Goal: Transaction & Acquisition: Purchase product/service

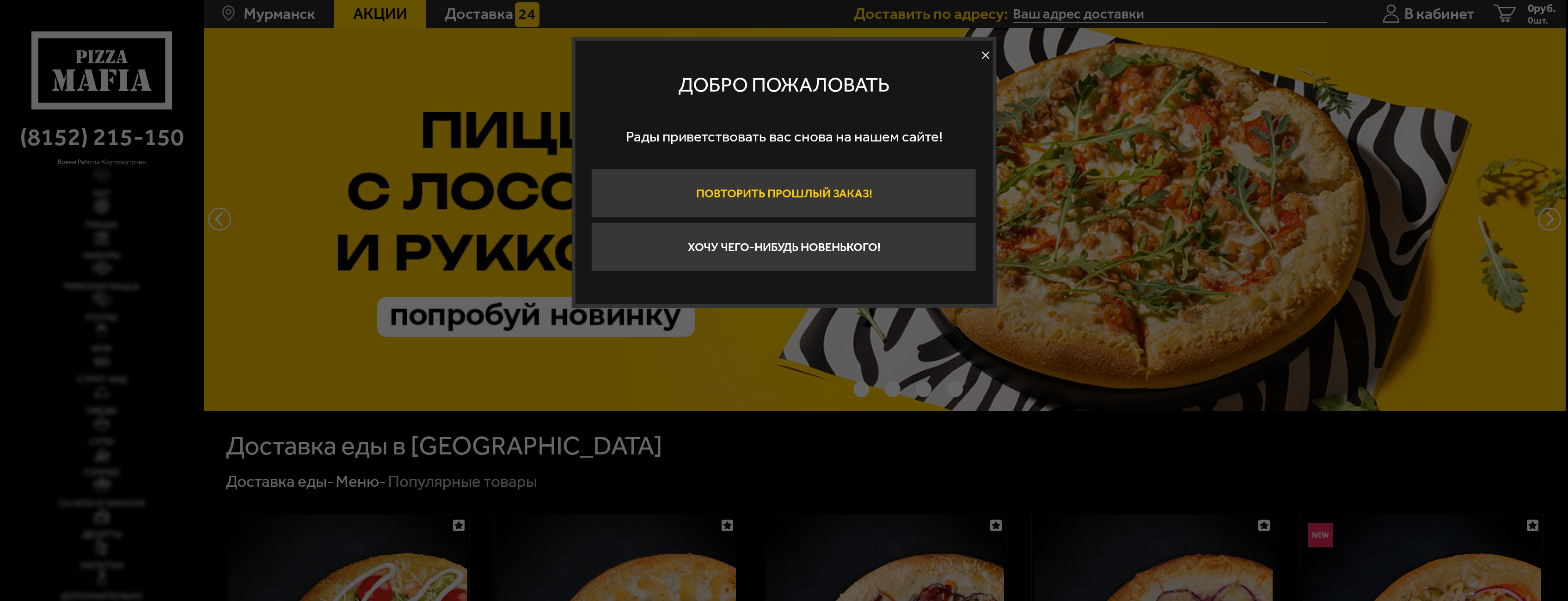
click at [775, 189] on button "Повторить прошлый заказ!" at bounding box center [784, 193] width 385 height 49
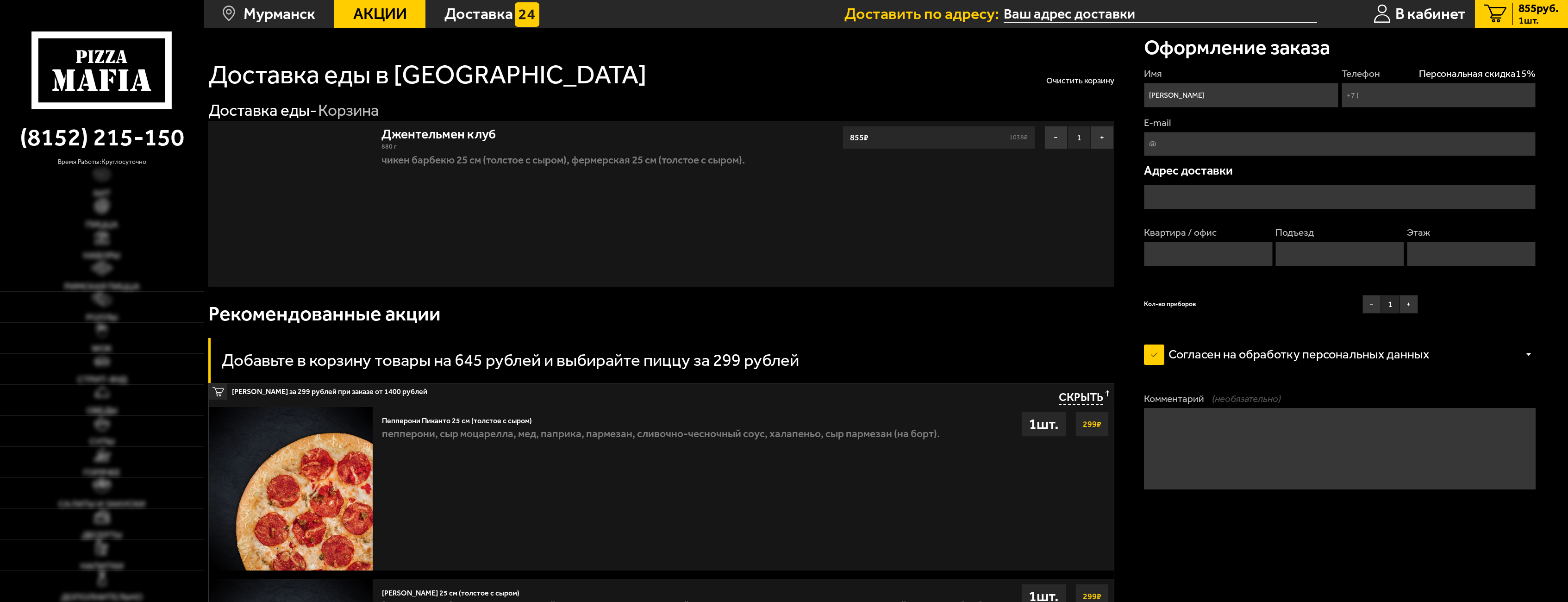
type input "[PHONE_NUMBER]"
type input "[STREET_ADDRESS][PERSON_NAME]"
type input "1"
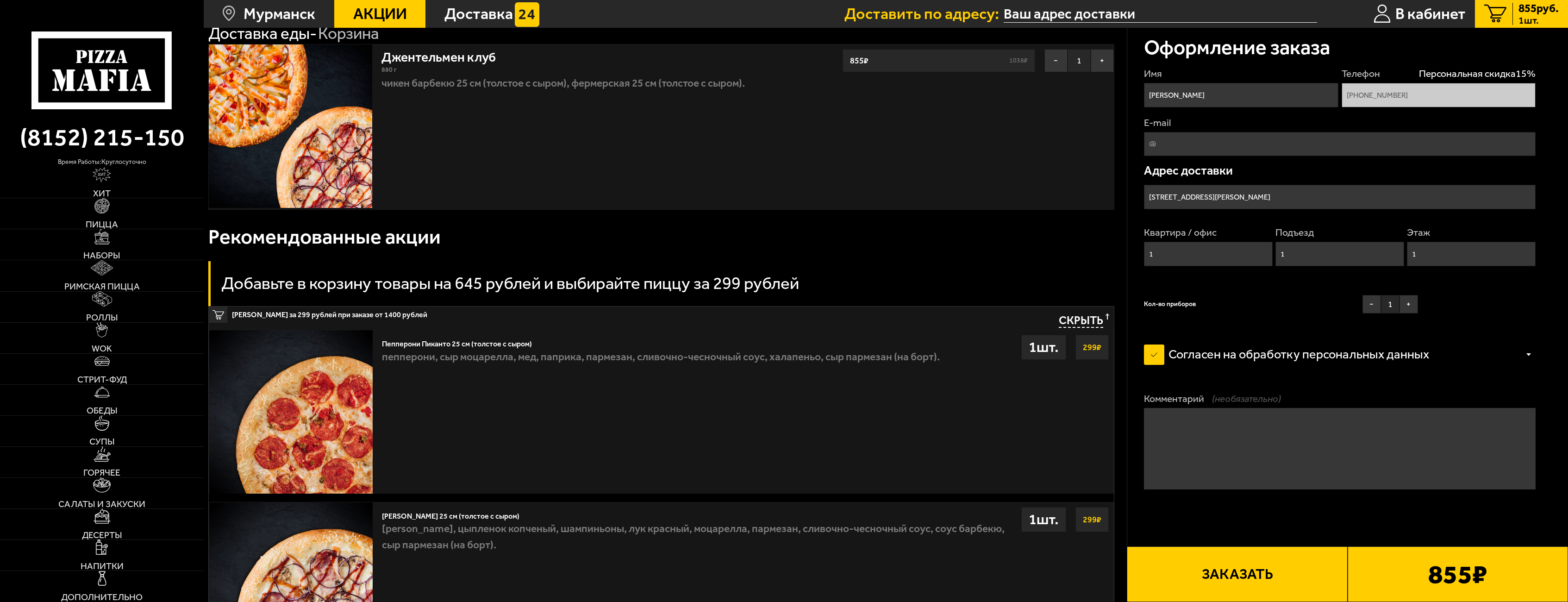
scroll to position [139, 0]
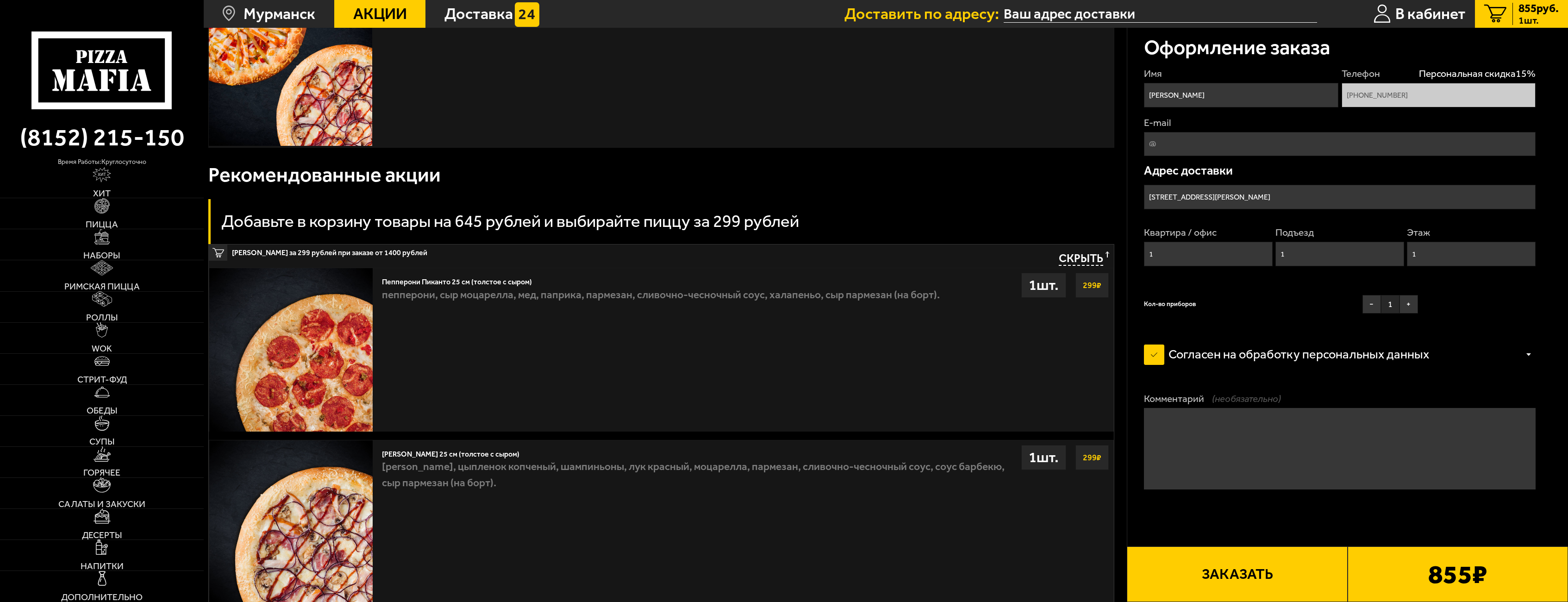
click at [1283, 452] on textarea "Комментарий (необязательно)" at bounding box center [1340, 449] width 392 height 81
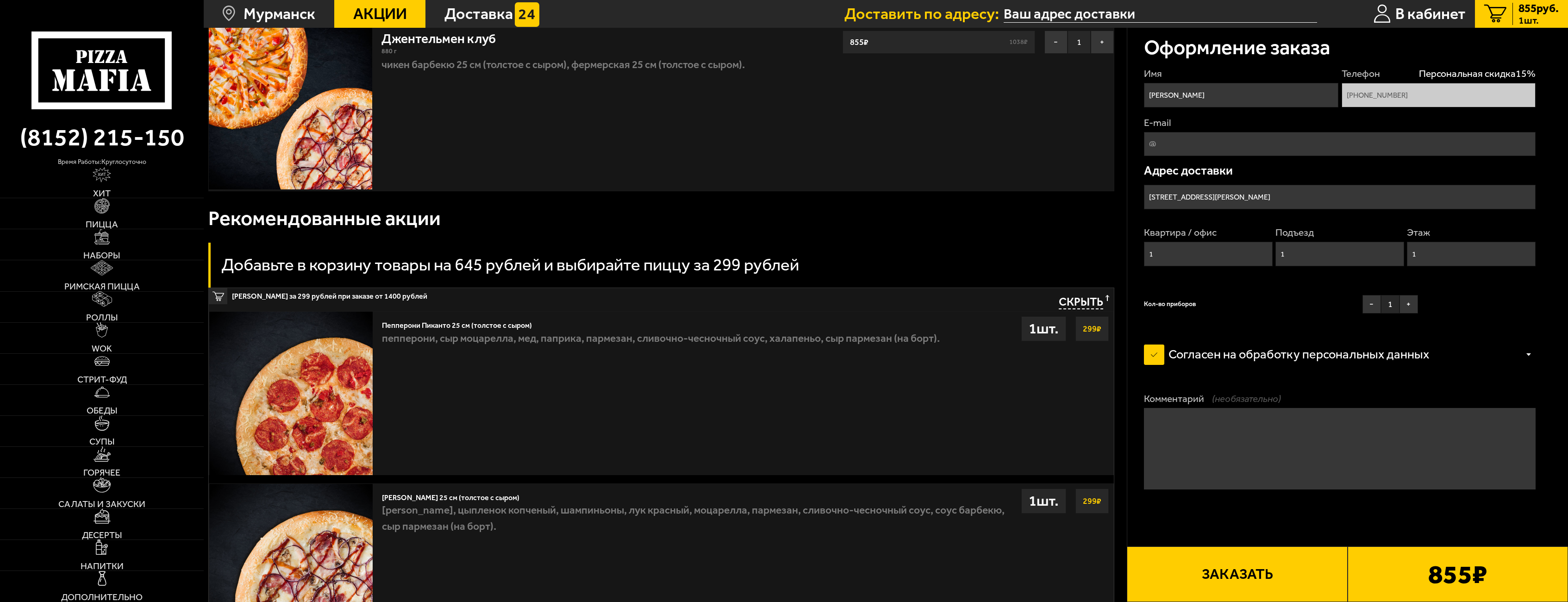
scroll to position [0, 0]
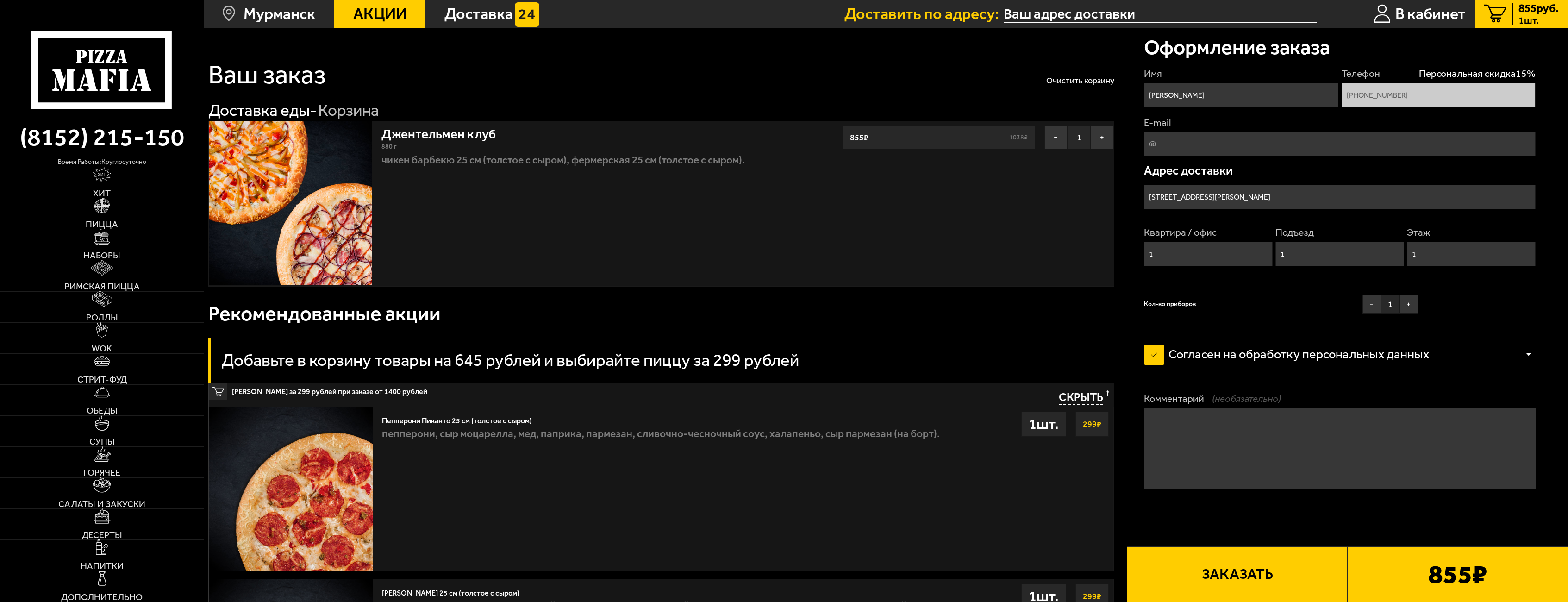
click at [1343, 451] on textarea "Комментарий (необязательно)" at bounding box center [1340, 449] width 392 height 81
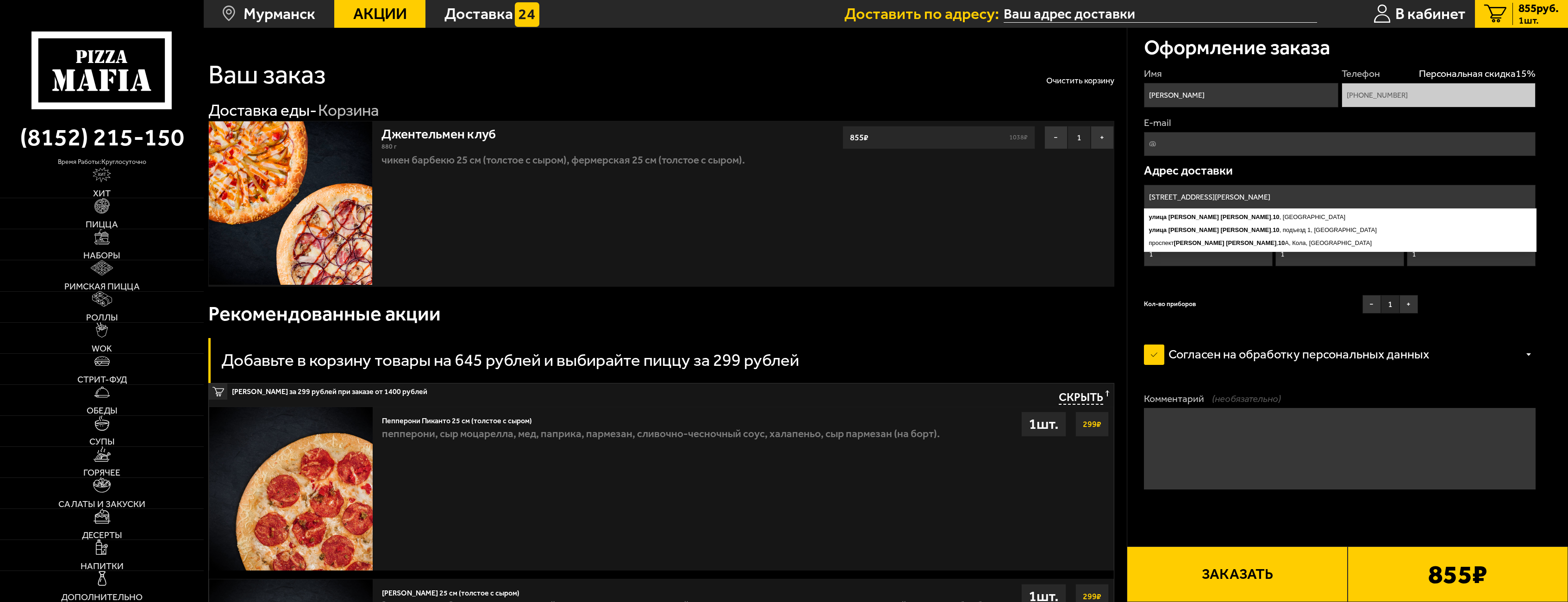
click at [1282, 187] on input "[STREET_ADDRESS][PERSON_NAME]" at bounding box center [1340, 197] width 392 height 25
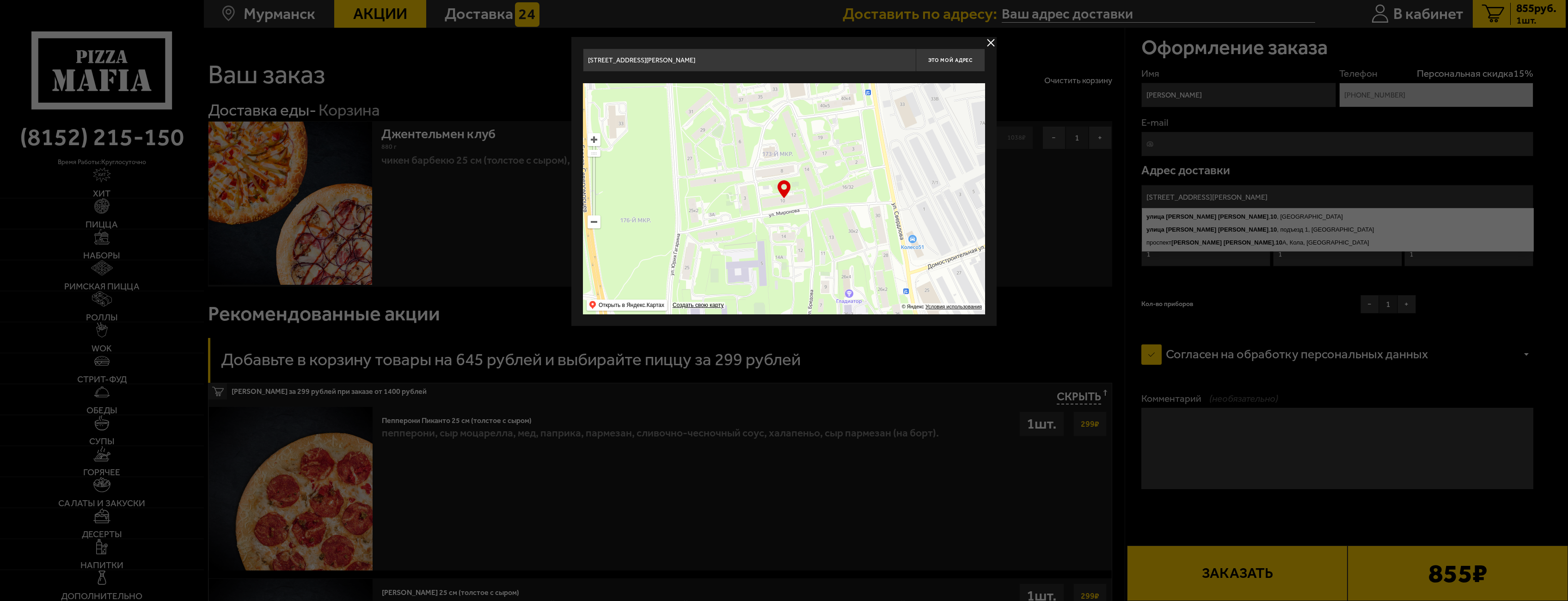
click at [1262, 195] on div at bounding box center [784, 300] width 1568 height 601
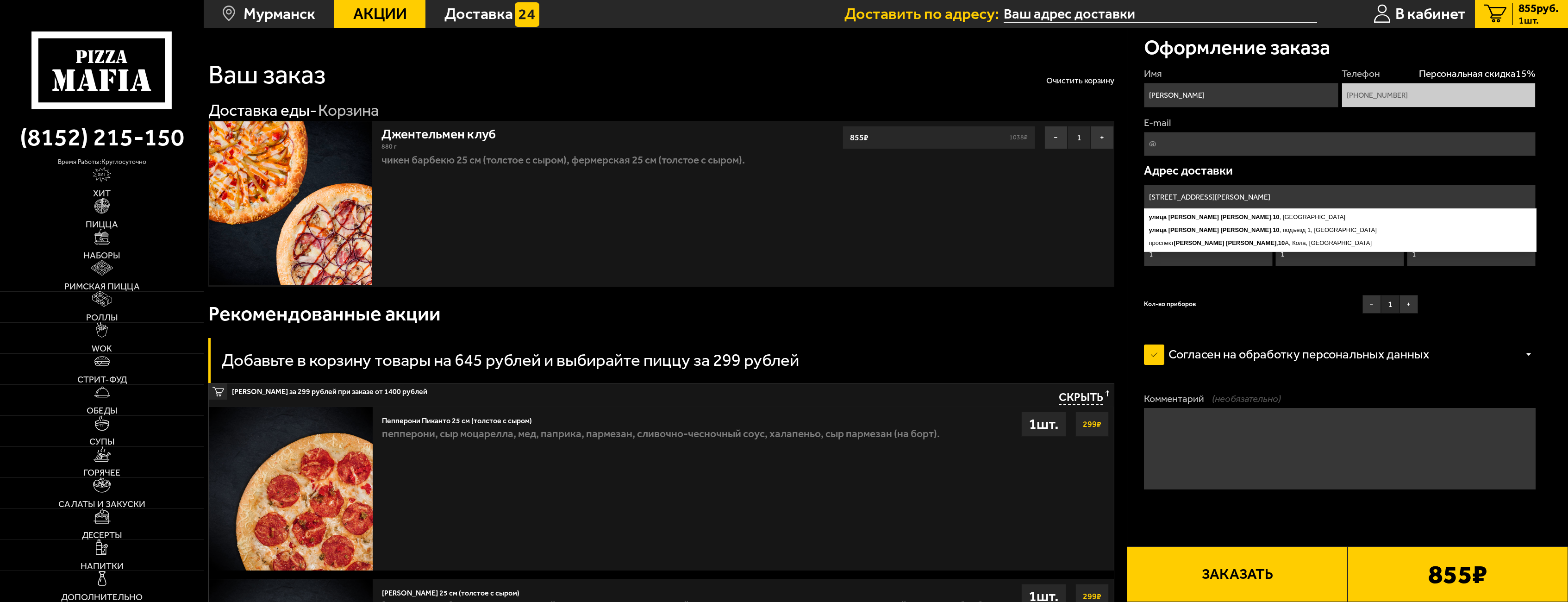
click at [1262, 195] on input "[STREET_ADDRESS][PERSON_NAME]" at bounding box center [1340, 197] width 392 height 25
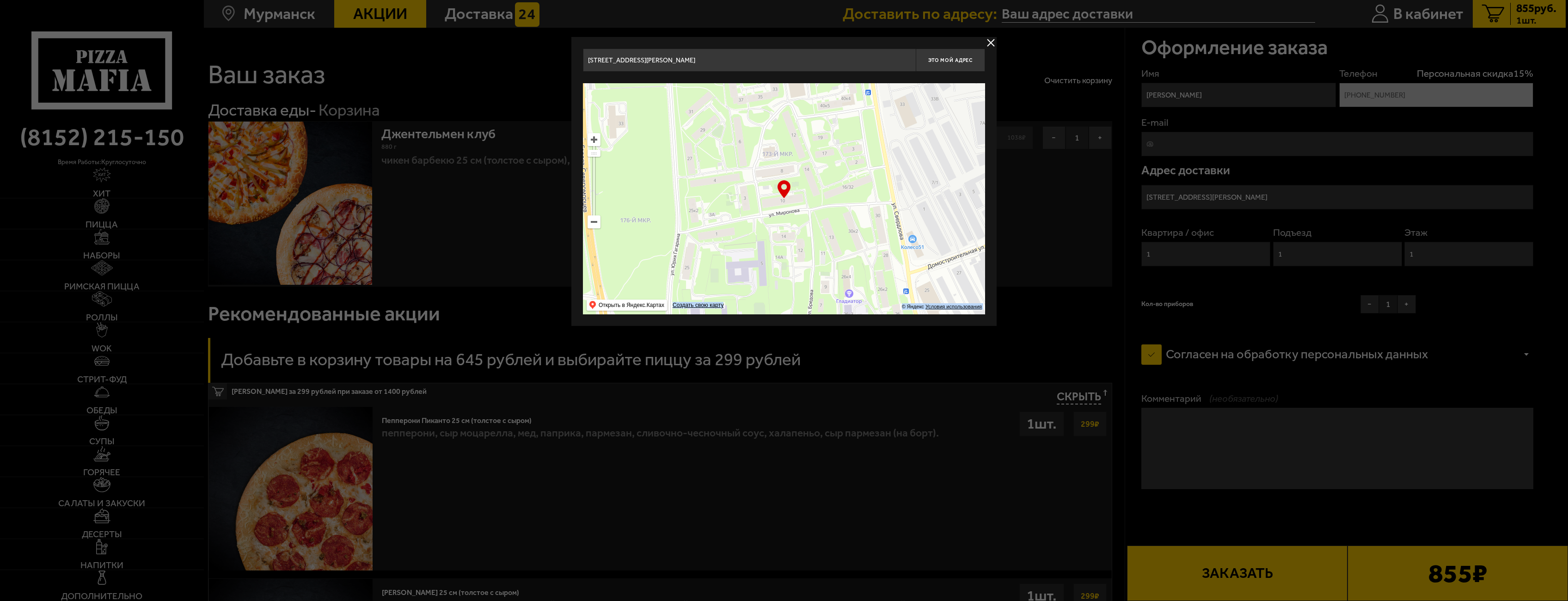
drag, startPoint x: 785, startPoint y: 191, endPoint x: 775, endPoint y: 173, distance: 20.6
click at [775, 173] on div "… © Яндекс Условия использования Открыть в Яндекс.Картах Создать свою карту" at bounding box center [784, 199] width 402 height 231
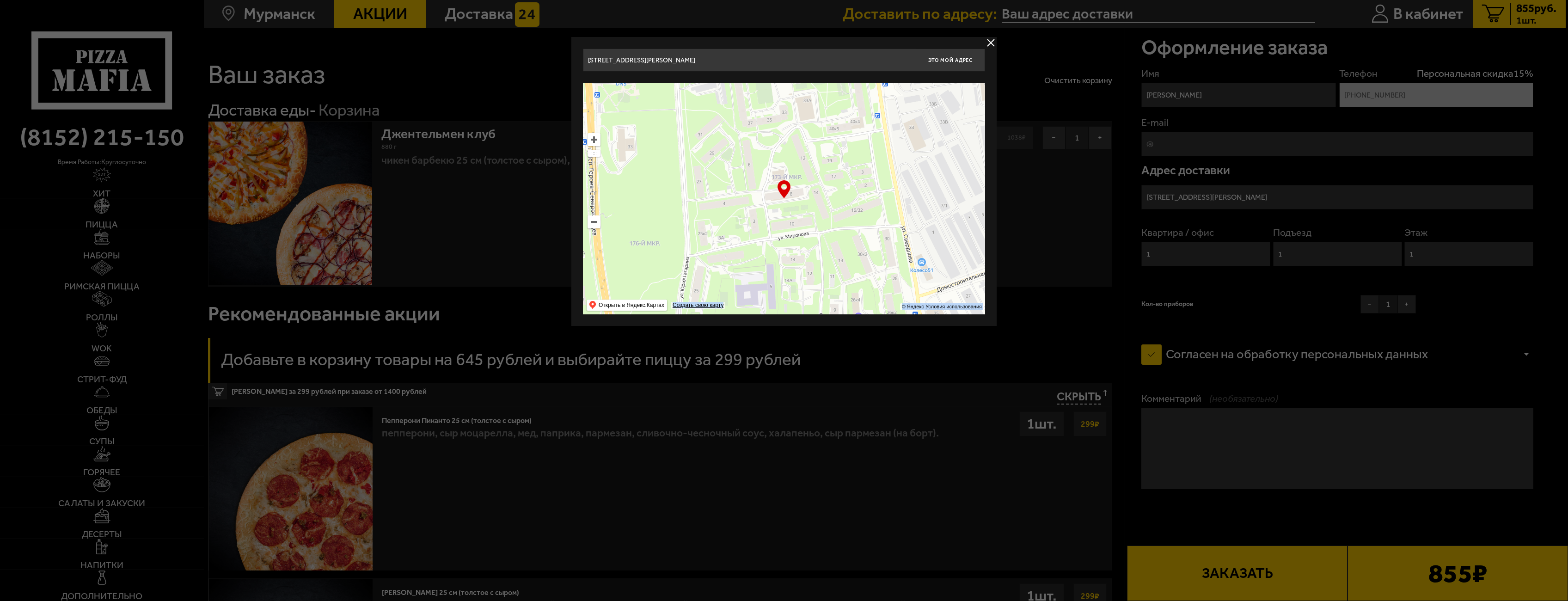
type input "[STREET_ADDRESS][PERSON_NAME]"
drag, startPoint x: 795, startPoint y: 195, endPoint x: 805, endPoint y: 217, distance: 24.2
click at [805, 217] on ymaps at bounding box center [784, 199] width 402 height 231
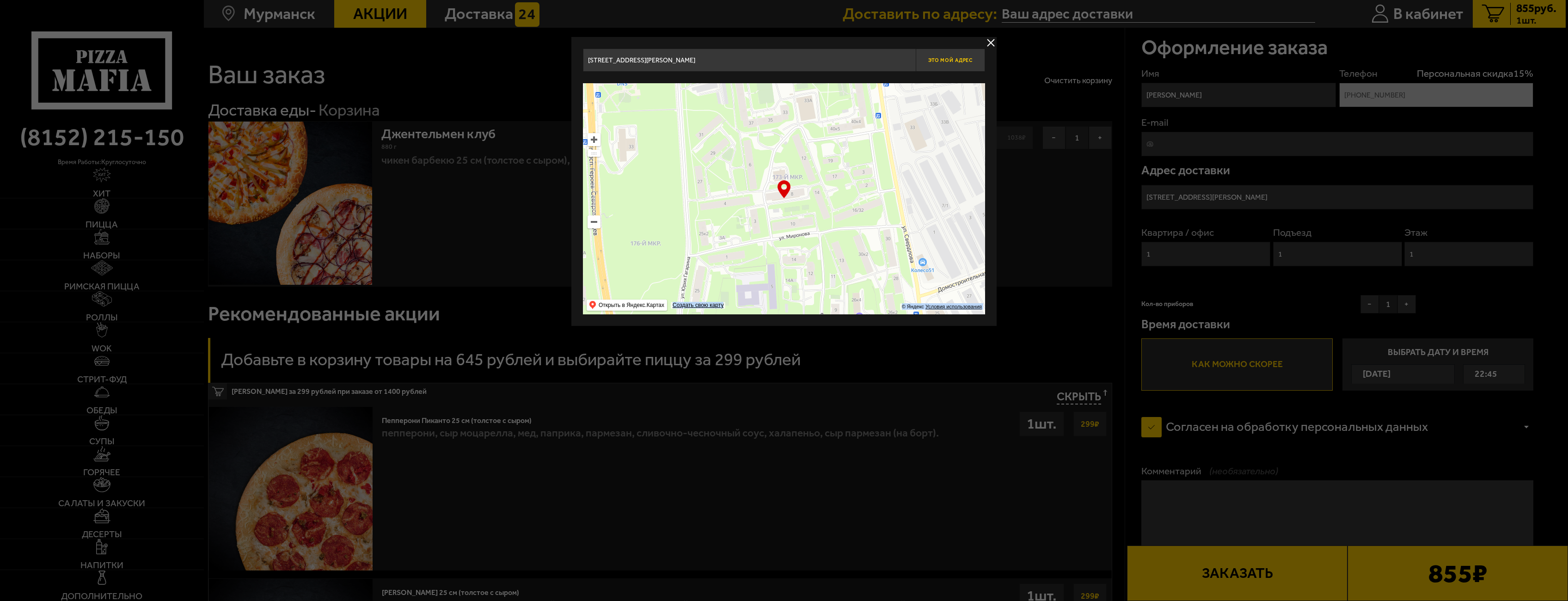
click at [959, 57] on span "Это мой адрес" at bounding box center [951, 60] width 44 height 6
type input "[STREET_ADDRESS][PERSON_NAME]"
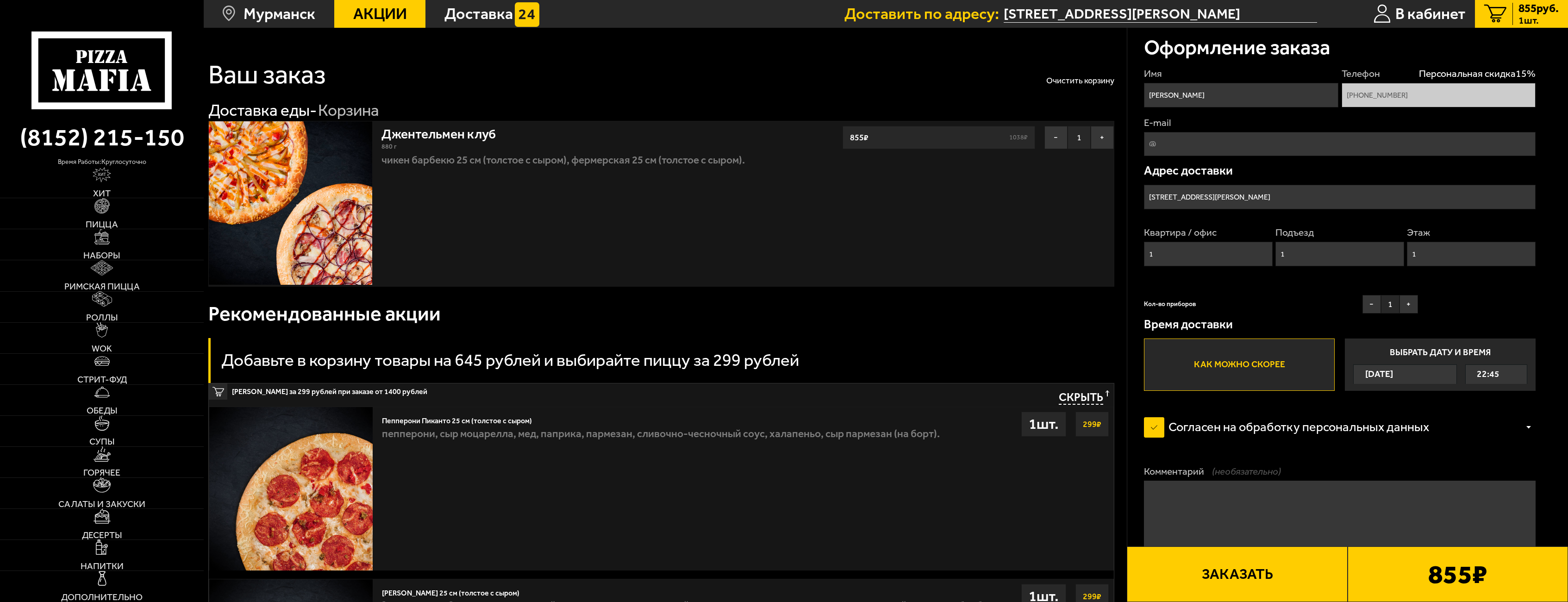
click at [1248, 507] on textarea "Комментарий (необязательно)" at bounding box center [1340, 521] width 392 height 81
click at [1311, 503] on textarea "Комментарий (необязательно)" at bounding box center [1340, 521] width 392 height 81
type textarea "V"
type textarea "[PERSON_NAME] 10. Как будите у подъезда, позвоните я к вам спущусь!"
click at [1264, 575] on button "Заказать" at bounding box center [1237, 574] width 220 height 55
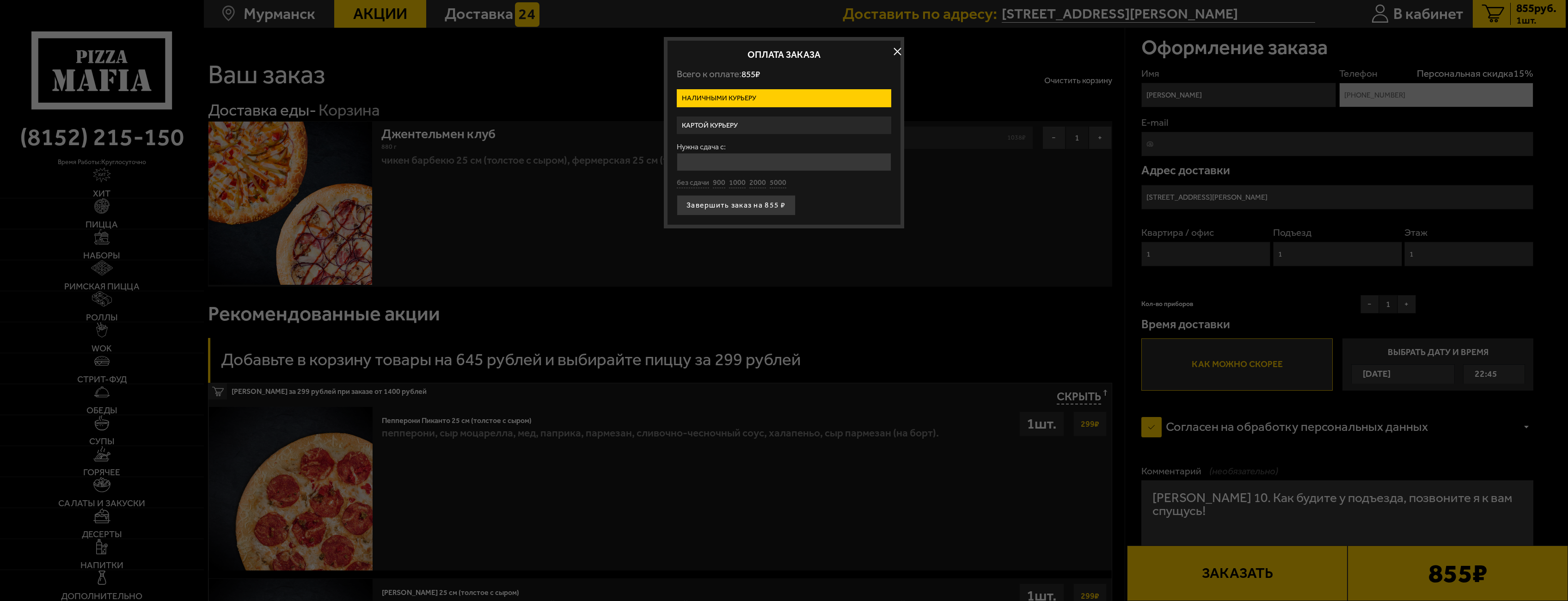
click at [754, 125] on label "Картой курьеру" at bounding box center [784, 125] width 215 height 18
click at [0, 0] on input "Картой курьеру" at bounding box center [0, 0] width 0 height 0
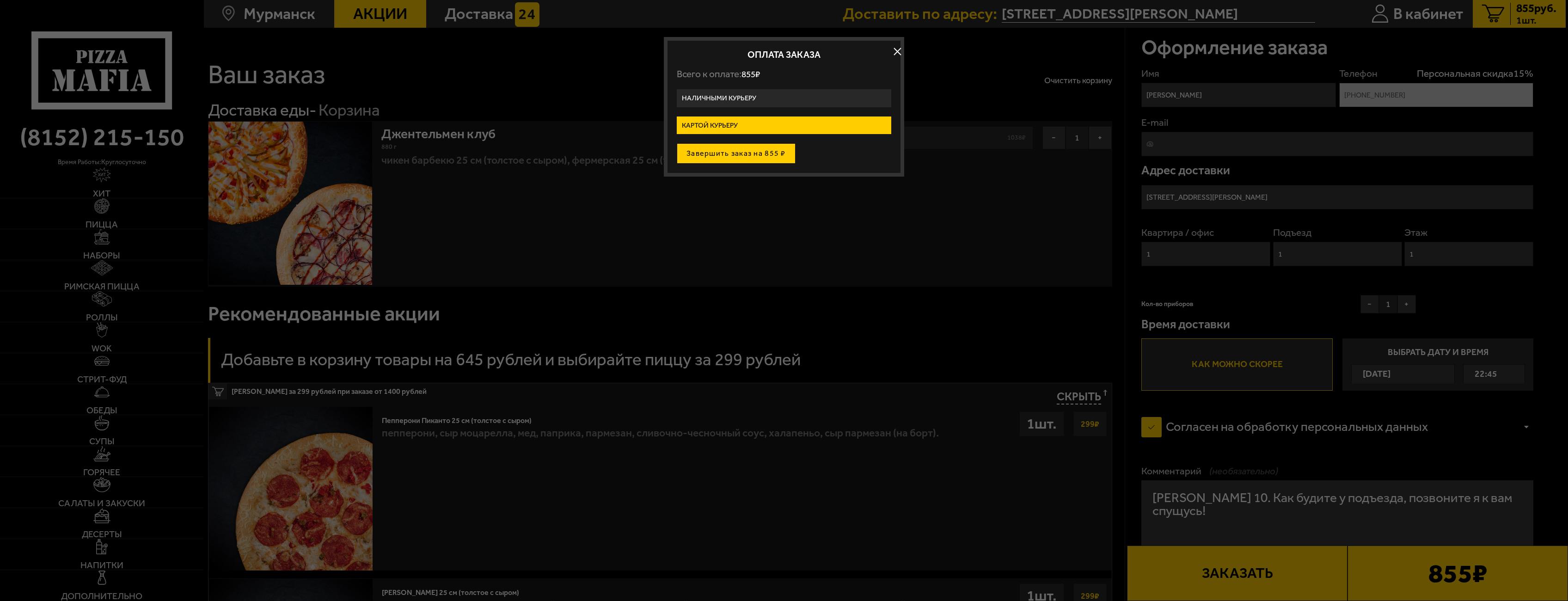
click at [751, 151] on button "Завершить заказ на 855 ₽" at bounding box center [736, 153] width 119 height 20
